Goal: Task Accomplishment & Management: Manage account settings

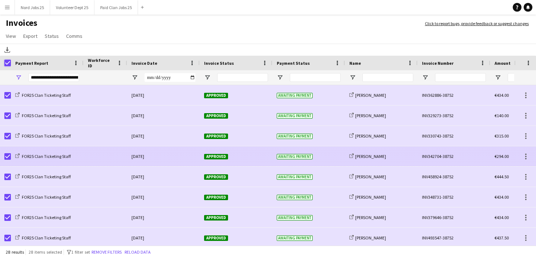
scroll to position [27, 0]
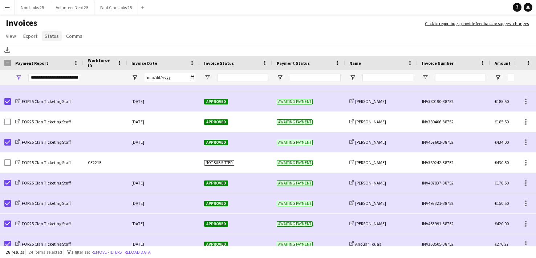
click at [48, 37] on span "Status" at bounding box center [52, 36] width 14 height 7
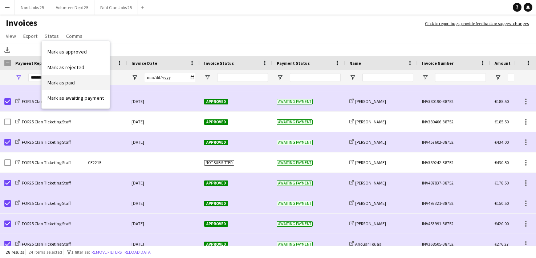
click at [72, 80] on span "Mark as paid" at bounding box center [61, 82] width 27 height 7
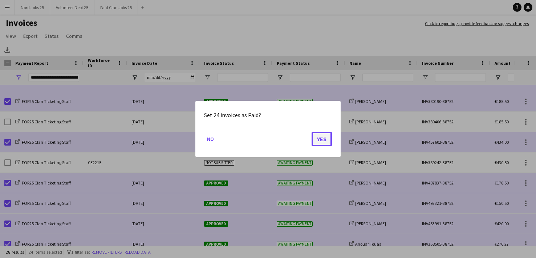
click at [319, 139] on button "Yes" at bounding box center [322, 139] width 20 height 15
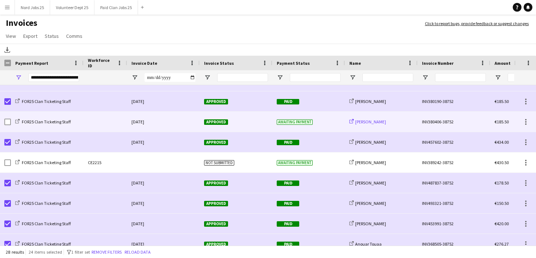
click at [373, 122] on span "[PERSON_NAME]" at bounding box center [370, 121] width 31 height 5
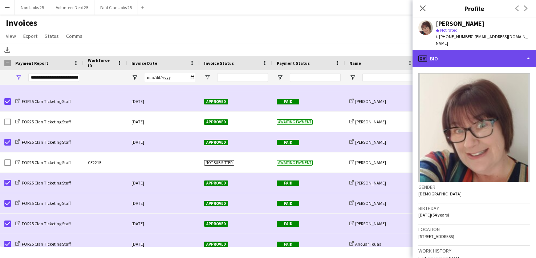
click at [462, 54] on div "profile Bio" at bounding box center [475, 58] width 124 height 17
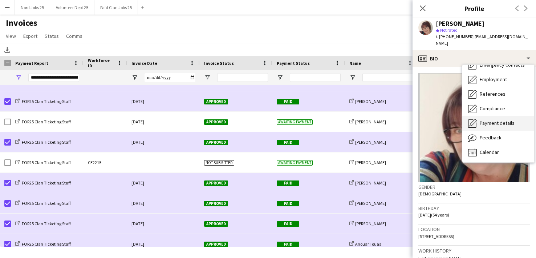
click at [492, 120] on span "Payment details" at bounding box center [497, 123] width 35 height 7
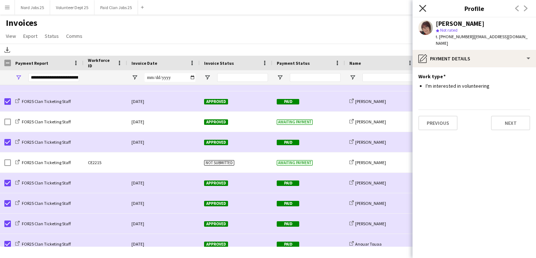
click at [421, 8] on icon "Close pop-in" at bounding box center [422, 8] width 7 height 7
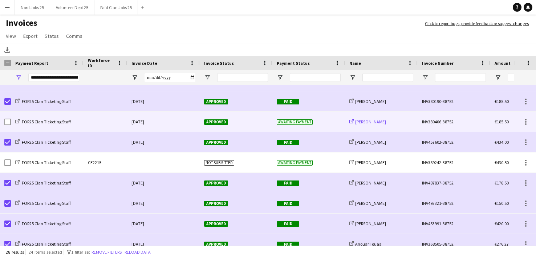
click at [368, 120] on span "[PERSON_NAME]" at bounding box center [370, 121] width 31 height 5
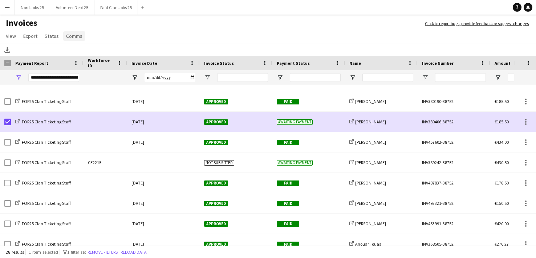
click at [73, 35] on span "Comms" at bounding box center [74, 36] width 16 height 7
click at [88, 49] on span "Send notification" at bounding box center [86, 51] width 37 height 7
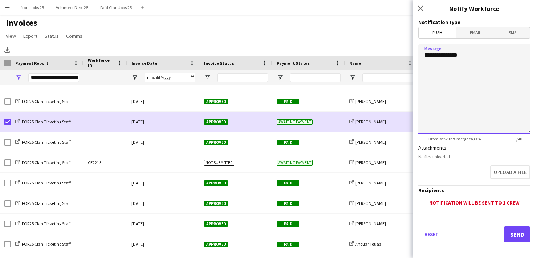
click at [454, 79] on textarea "**********" at bounding box center [475, 88] width 112 height 89
paste textarea "**********"
type textarea "**********"
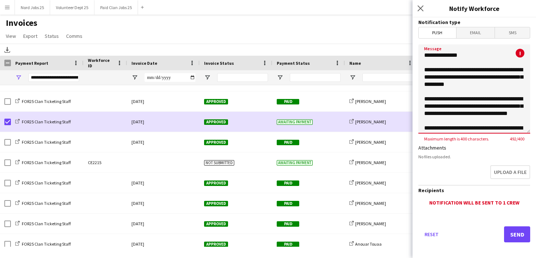
scroll to position [60, 0]
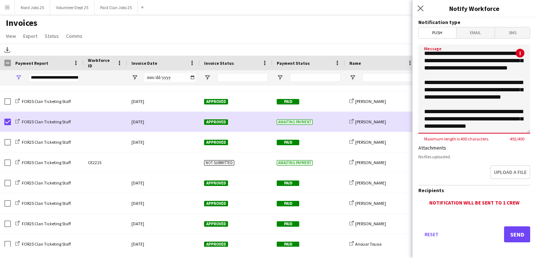
click at [479, 33] on span "Email" at bounding box center [476, 32] width 39 height 11
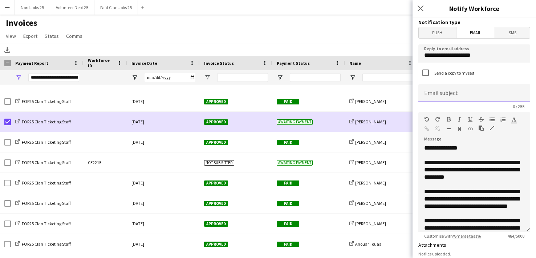
click at [484, 92] on input at bounding box center [475, 93] width 112 height 18
type input "**********"
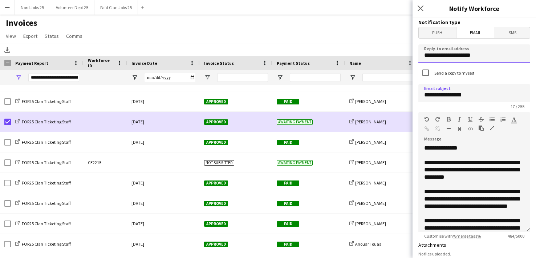
click at [496, 58] on input "**********" at bounding box center [475, 53] width 112 height 18
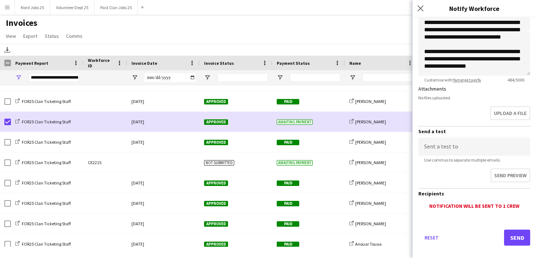
scroll to position [157, 0]
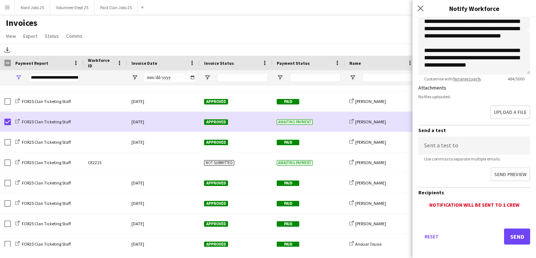
type input "**********"
click at [520, 235] on button "Send" at bounding box center [517, 236] width 26 height 16
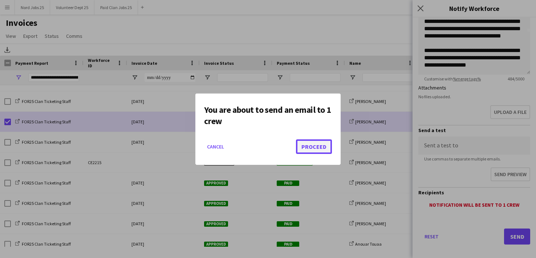
click at [313, 147] on button "Proceed" at bounding box center [314, 146] width 36 height 15
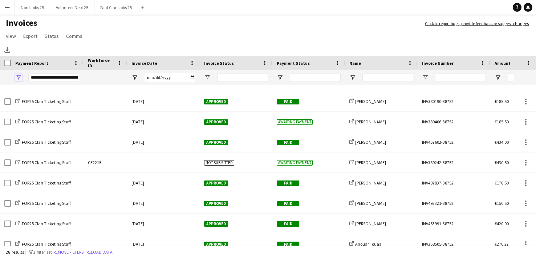
click at [19, 77] on span "Open Filter Menu" at bounding box center [18, 77] width 7 height 7
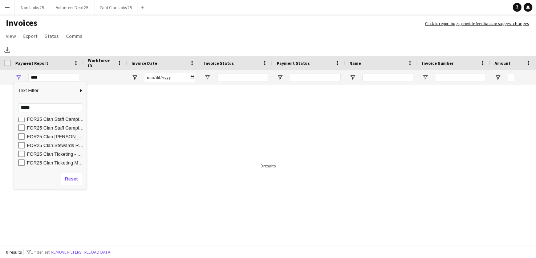
scroll to position [101, 0]
click at [56, 144] on div "FOR25 Clan Stewards Roads Days" at bounding box center [55, 142] width 57 height 5
type input "**********"
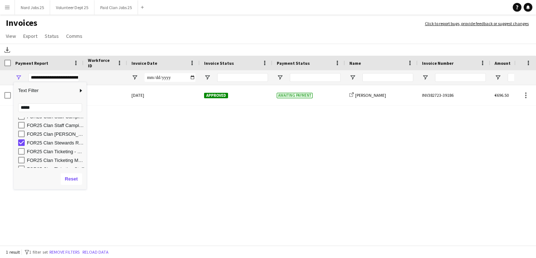
click at [189, 28] on h1 "Invoices" at bounding box center [209, 23] width 418 height 12
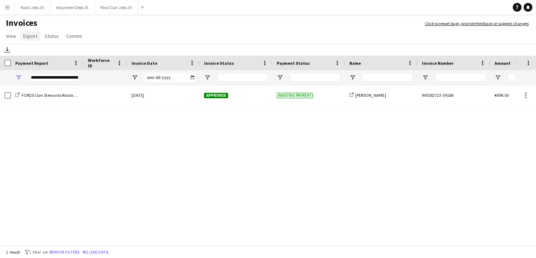
click at [28, 38] on span "Export" at bounding box center [30, 36] width 14 height 7
click at [54, 55] on link "Export as XLSX" at bounding box center [46, 51] width 51 height 15
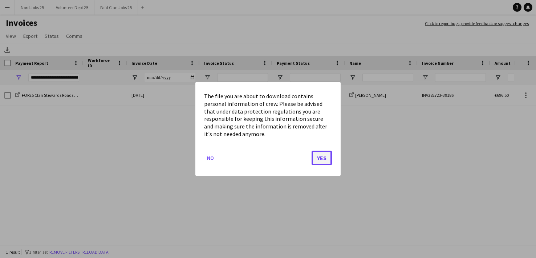
click at [324, 156] on button "Yes" at bounding box center [322, 157] width 20 height 15
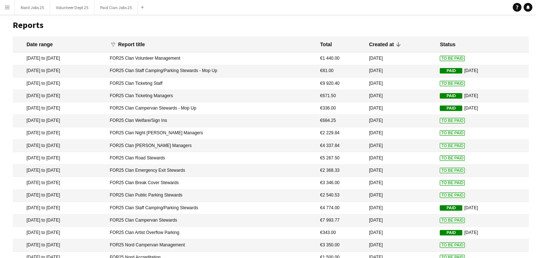
scroll to position [81, 0]
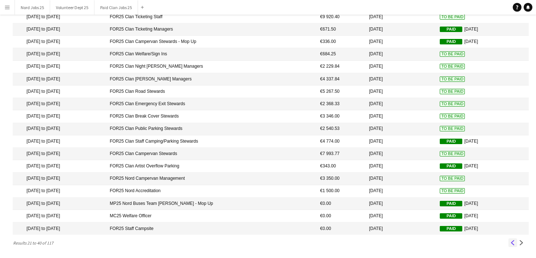
click at [514, 243] on app-icon "Previous" at bounding box center [513, 242] width 5 height 5
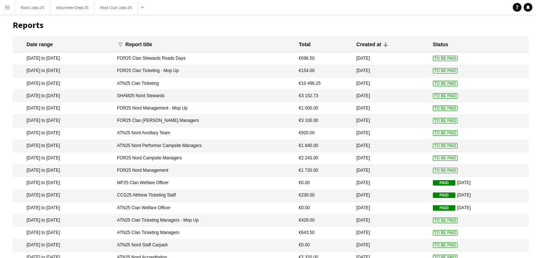
scroll to position [0, 0]
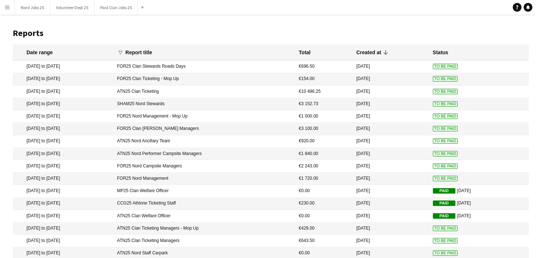
click at [249, 62] on mat-cell "FOR25 Clan Stewards Roads Days" at bounding box center [204, 66] width 182 height 12
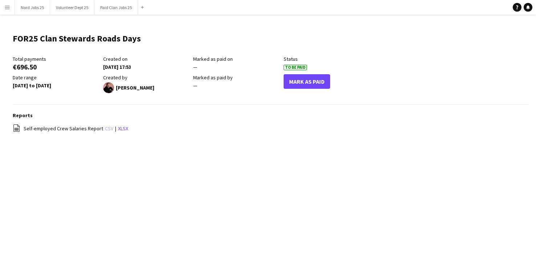
click at [105, 128] on link "csv" at bounding box center [109, 128] width 8 height 7
